Goal: Information Seeking & Learning: Learn about a topic

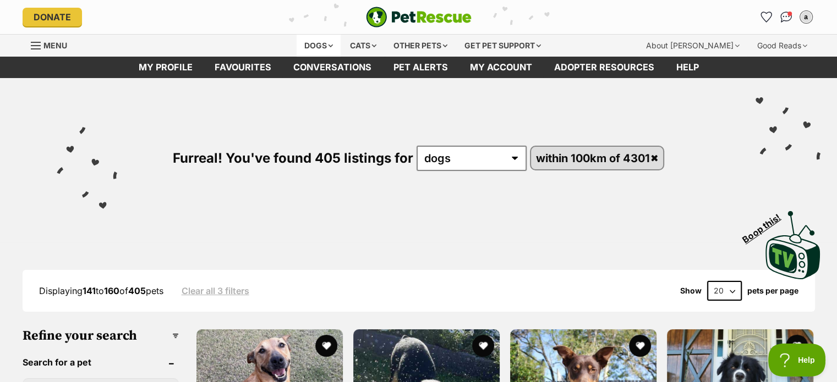
click at [323, 44] on div "Dogs" at bounding box center [318, 46] width 44 height 22
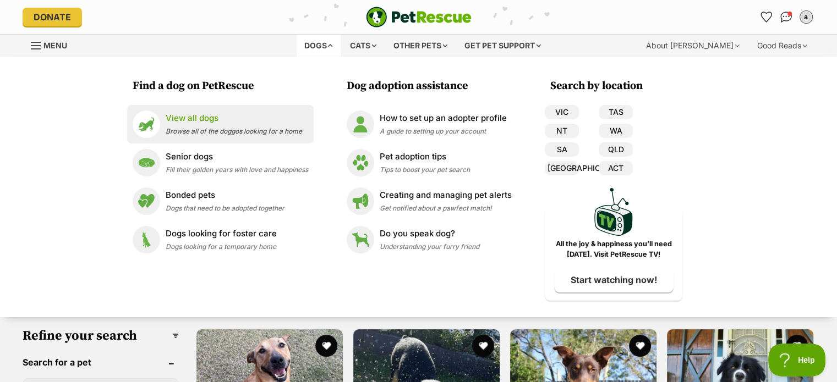
click at [205, 126] on div "View all dogs Browse all of the doggos looking for a home" at bounding box center [234, 124] width 136 height 24
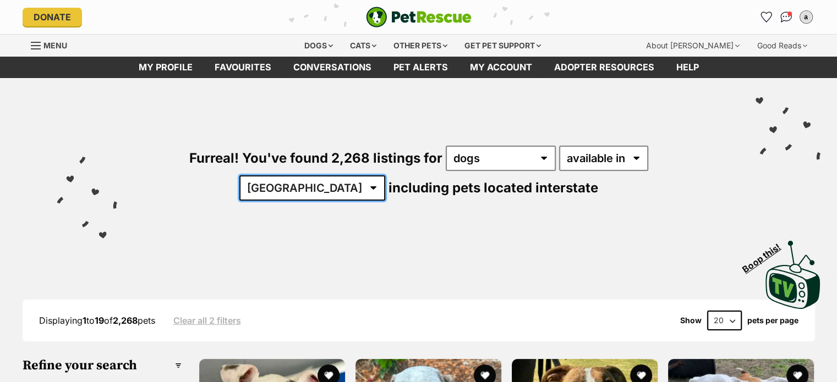
click at [385, 175] on select "Australia ACT NSW NT QLD SA TAS VIC WA" at bounding box center [312, 187] width 146 height 25
select select "QLD"
click at [385, 175] on select "Australia ACT NSW NT QLD SA TAS VIC WA" at bounding box center [312, 187] width 146 height 25
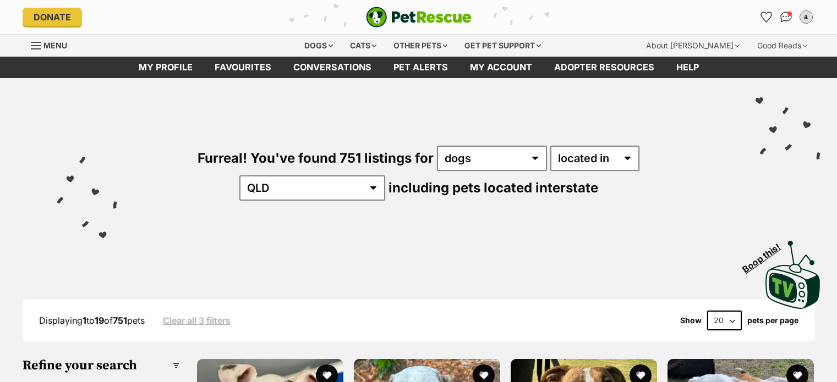
select select "disabled"
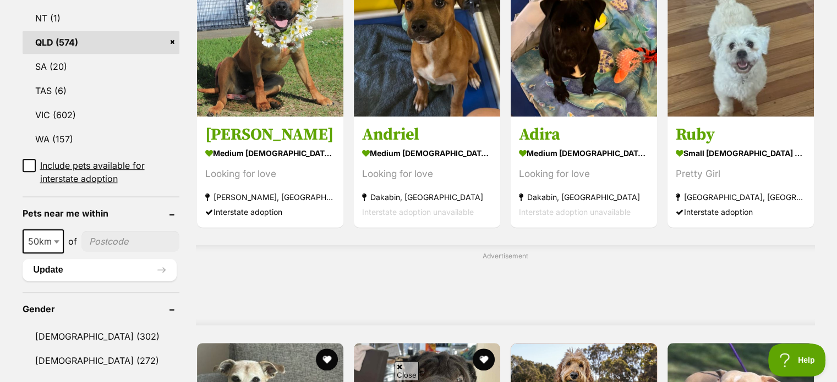
scroll to position [660, 0]
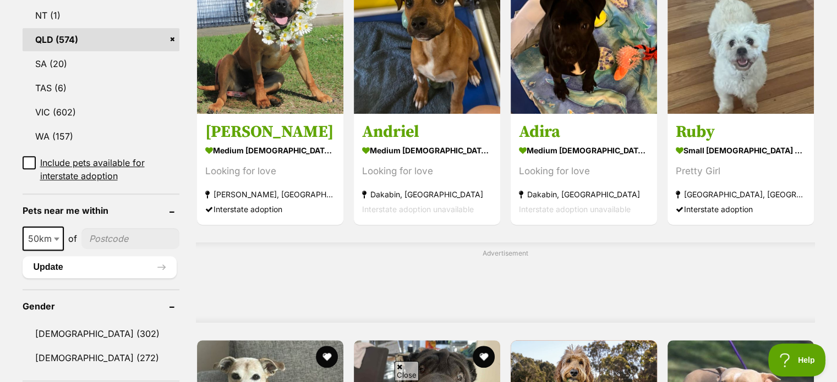
click at [106, 228] on input"] "postcode" at bounding box center [130, 238] width 98 height 21
type input"] "4301"
click at [48, 231] on span "50km" at bounding box center [43, 238] width 39 height 15
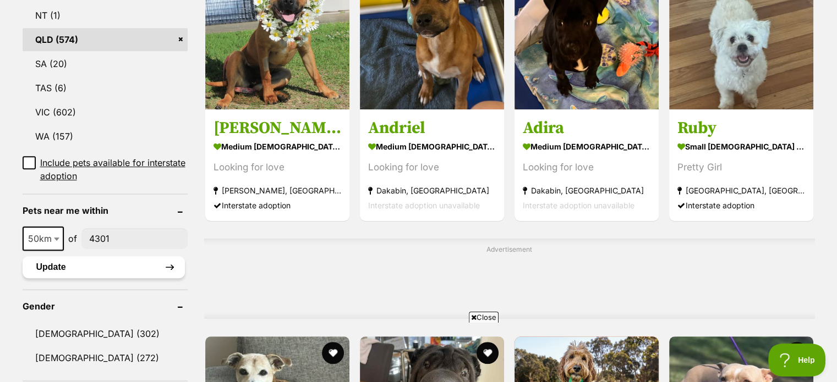
click at [106, 256] on button "Update" at bounding box center [104, 267] width 162 height 22
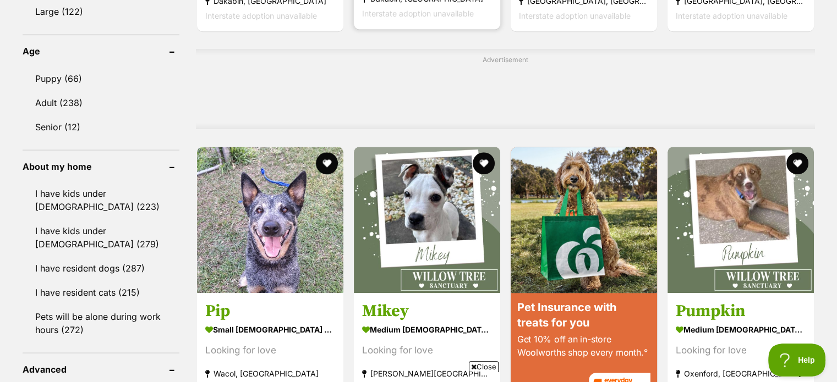
scroll to position [825, 0]
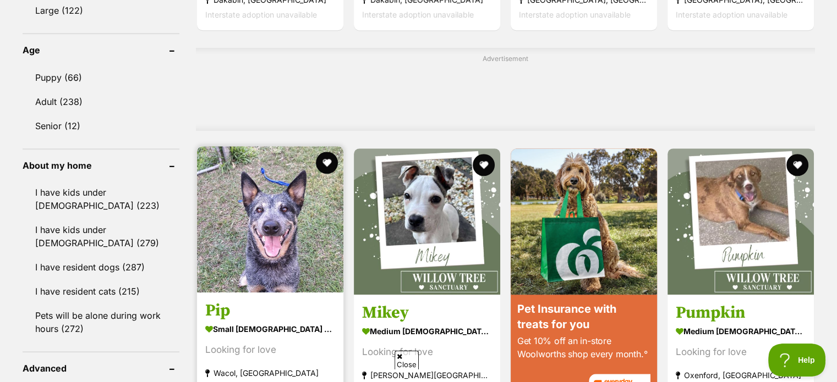
click at [276, 232] on img at bounding box center [270, 219] width 146 height 146
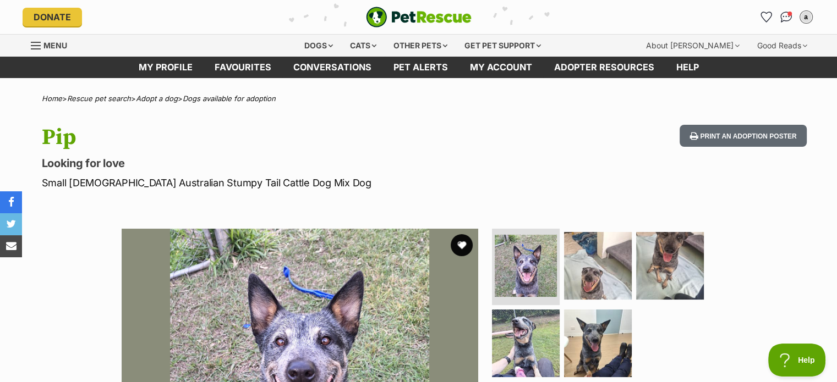
click at [246, 154] on hgroup "Pip Looking for love Small Female Australian Stumpy Tail Cattle Dog Mix Dog" at bounding box center [274, 157] width 465 height 65
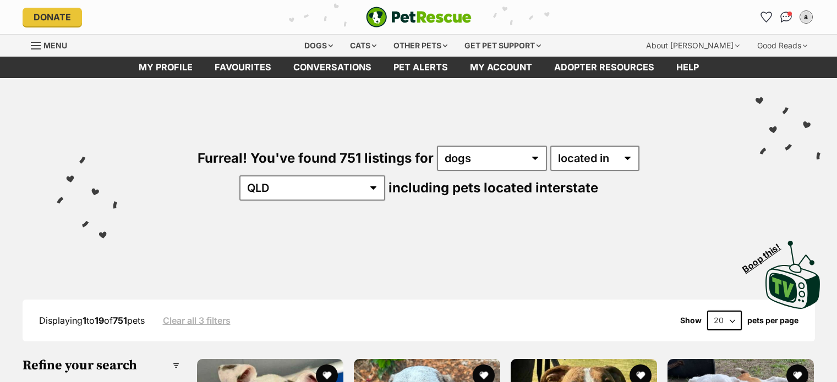
select select "disabled"
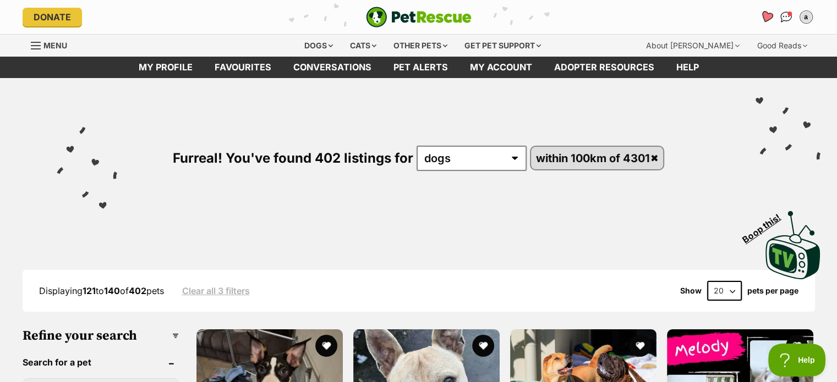
click at [763, 15] on icon "Favourites" at bounding box center [765, 16] width 13 height 13
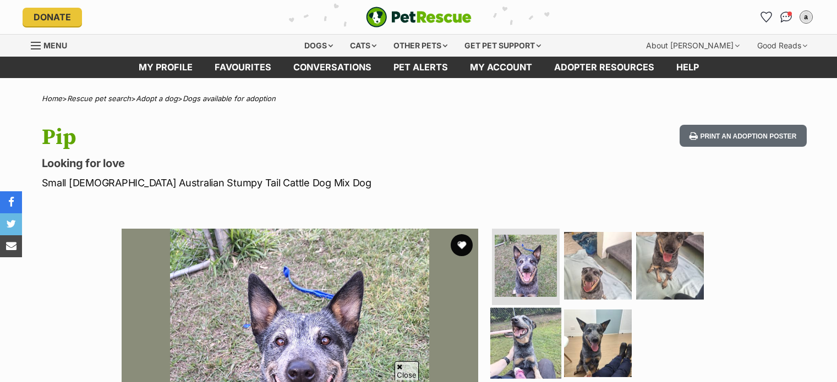
click at [536, 308] on img at bounding box center [525, 343] width 71 height 71
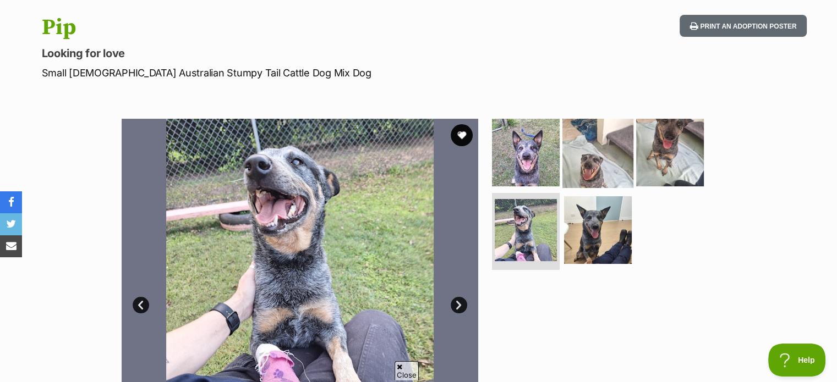
click at [587, 173] on img at bounding box center [597, 152] width 71 height 71
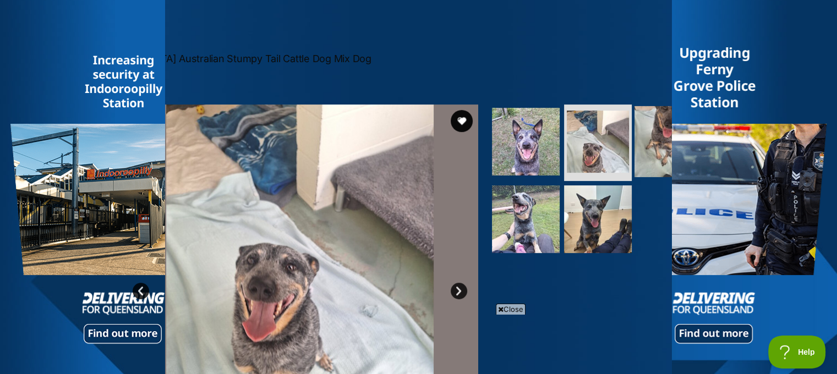
scroll to position [303, 0]
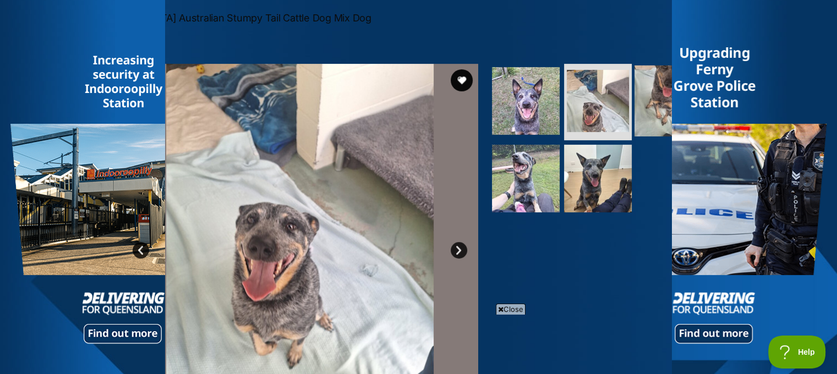
click at [649, 123] on img at bounding box center [669, 100] width 71 height 71
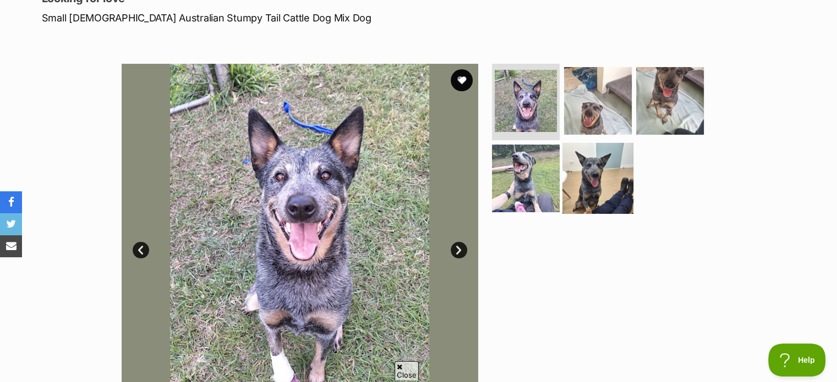
click at [571, 173] on img at bounding box center [597, 178] width 71 height 71
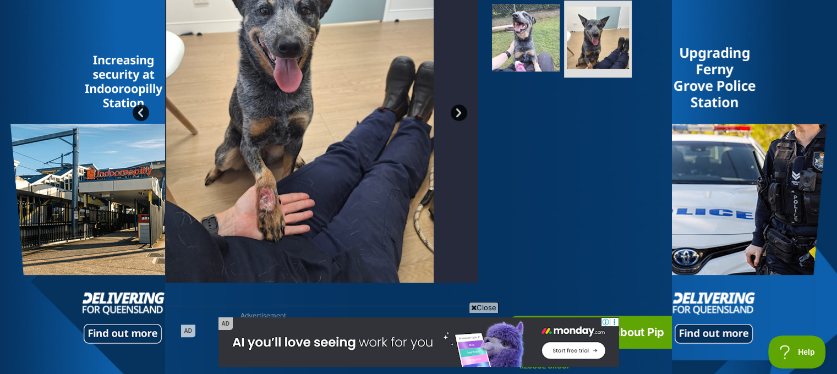
scroll to position [385, 0]
